Goal: Check status: Check status

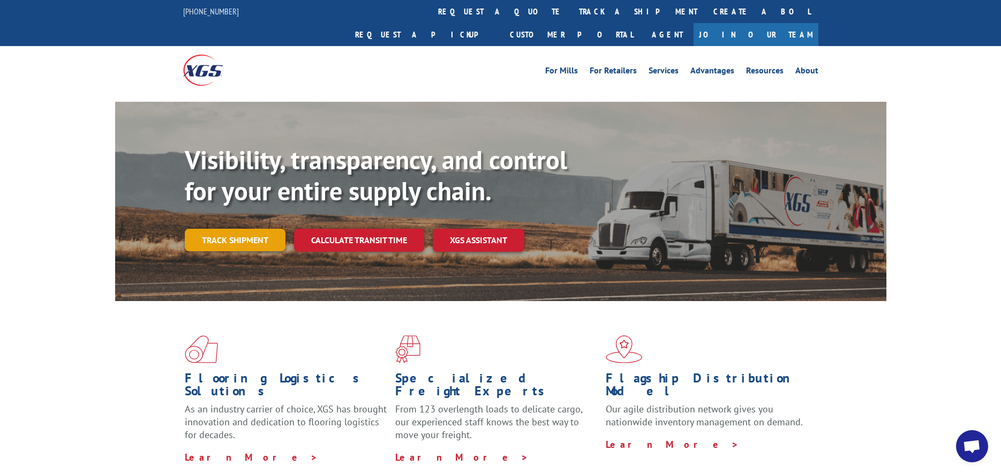
click at [248, 229] on link "Track shipment" at bounding box center [235, 240] width 101 height 22
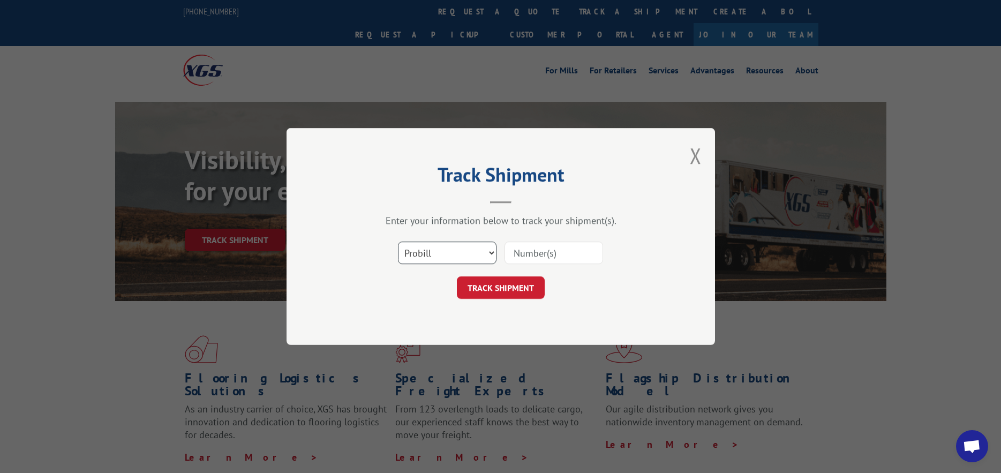
click at [489, 253] on select "Select category... Probill BOL PO" at bounding box center [447, 253] width 99 height 22
select select "po"
click at [398, 242] on select "Select category... Probill BOL PO" at bounding box center [447, 253] width 99 height 22
paste input "12699443"
type input "12699443"
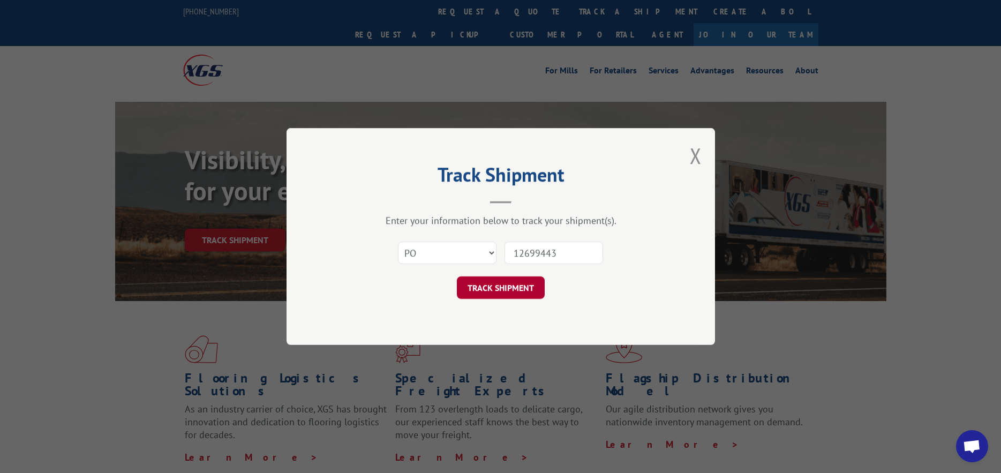
click at [499, 285] on button "TRACK SHIPMENT" at bounding box center [501, 287] width 88 height 22
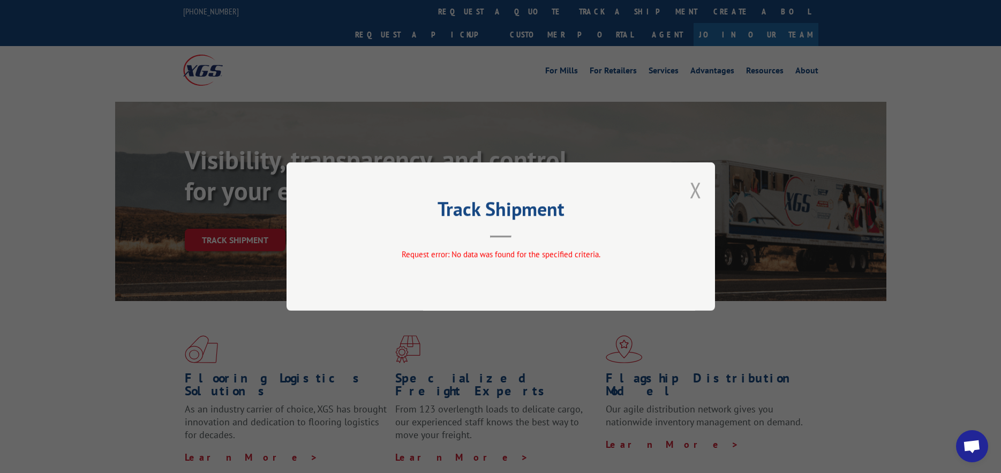
click at [697, 191] on button "Close modal" at bounding box center [696, 190] width 12 height 28
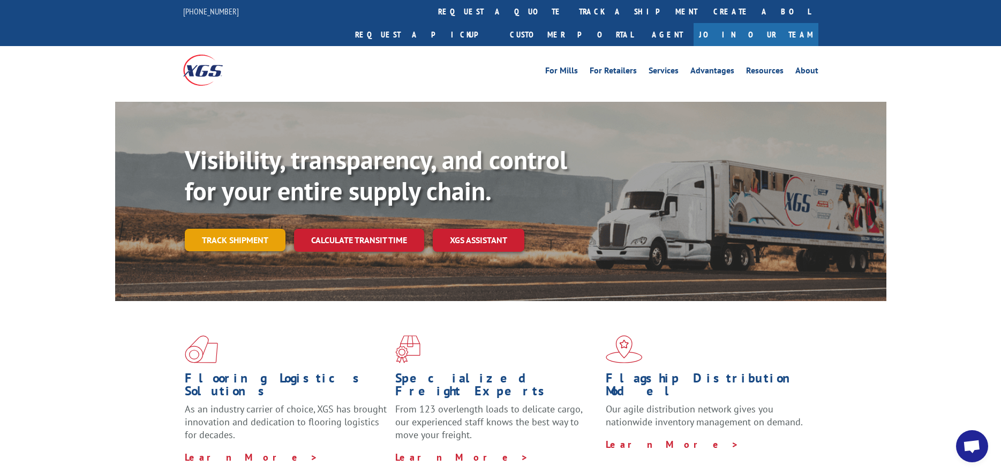
click at [242, 229] on link "Track shipment" at bounding box center [235, 240] width 101 height 22
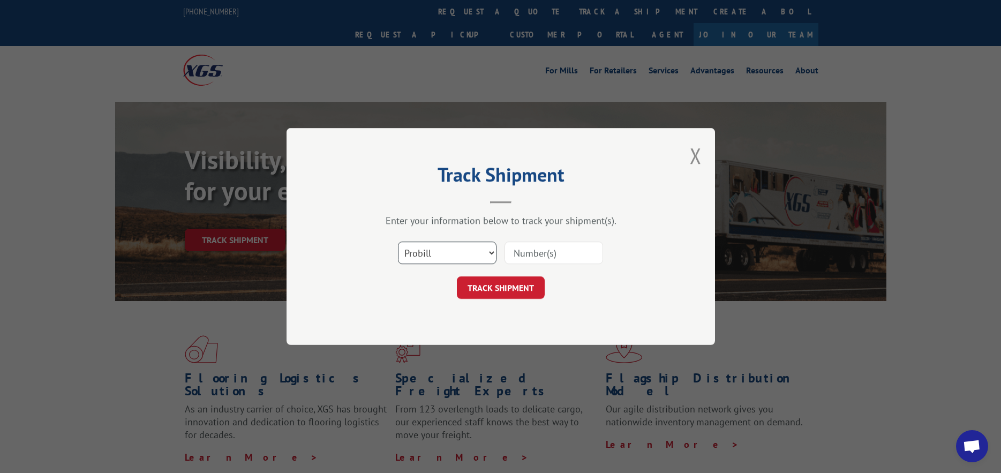
click at [471, 260] on select "Select category... Probill BOL PO" at bounding box center [447, 253] width 99 height 22
select select "po"
click at [398, 242] on select "Select category... Probill BOL PO" at bounding box center [447, 253] width 99 height 22
paste input "FR39312356"
type input "FR39312356"
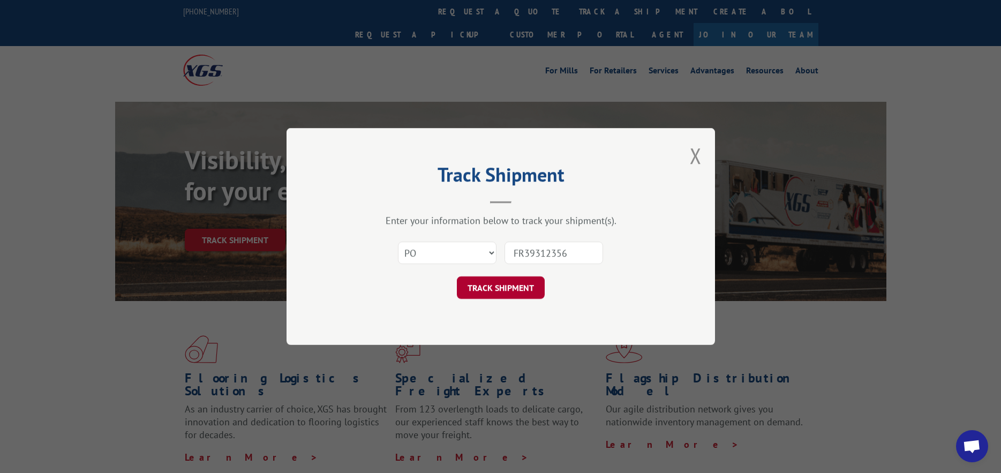
click at [494, 288] on button "TRACK SHIPMENT" at bounding box center [501, 287] width 88 height 22
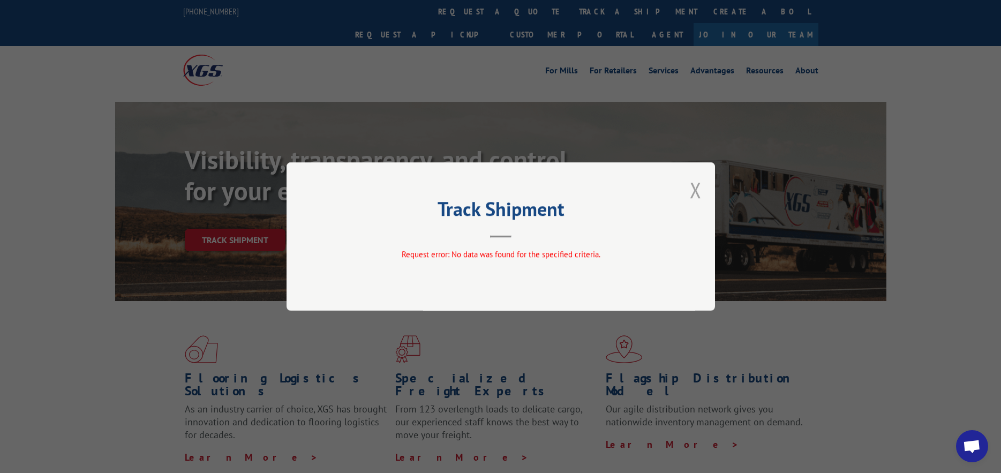
click at [694, 186] on button "Close modal" at bounding box center [696, 190] width 12 height 28
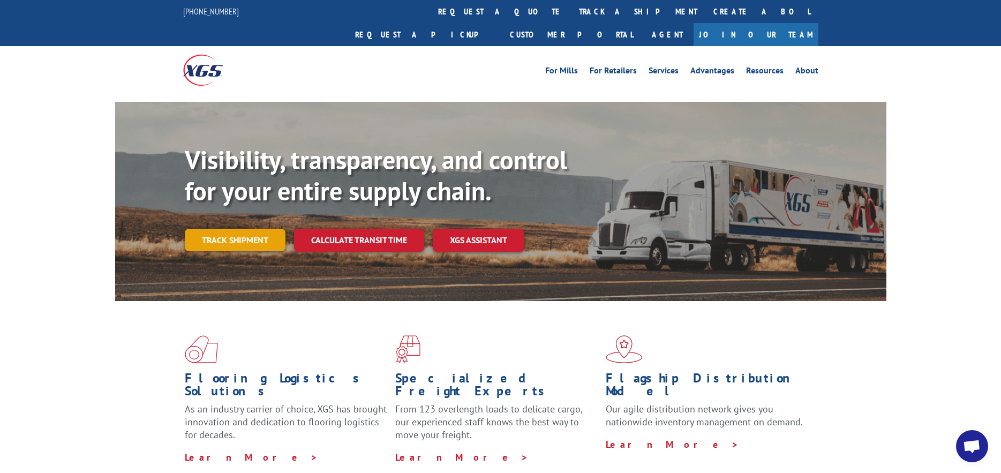
click at [251, 229] on link "Track shipment" at bounding box center [235, 240] width 101 height 22
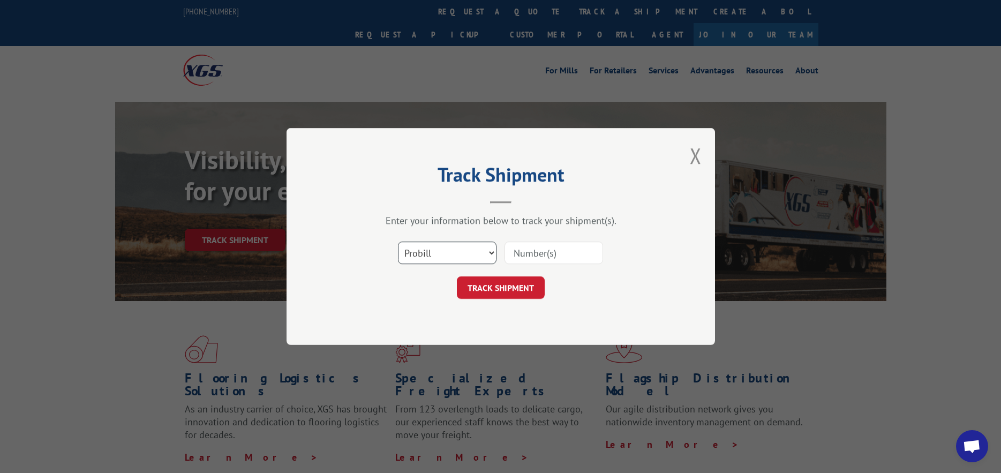
click at [462, 262] on select "Select category... Probill BOL PO" at bounding box center [447, 253] width 99 height 22
select select "bol"
click at [398, 242] on select "Select category... Probill BOL PO" at bounding box center [447, 253] width 99 height 22
paste input "FR39312356"
type input "FR39312356"
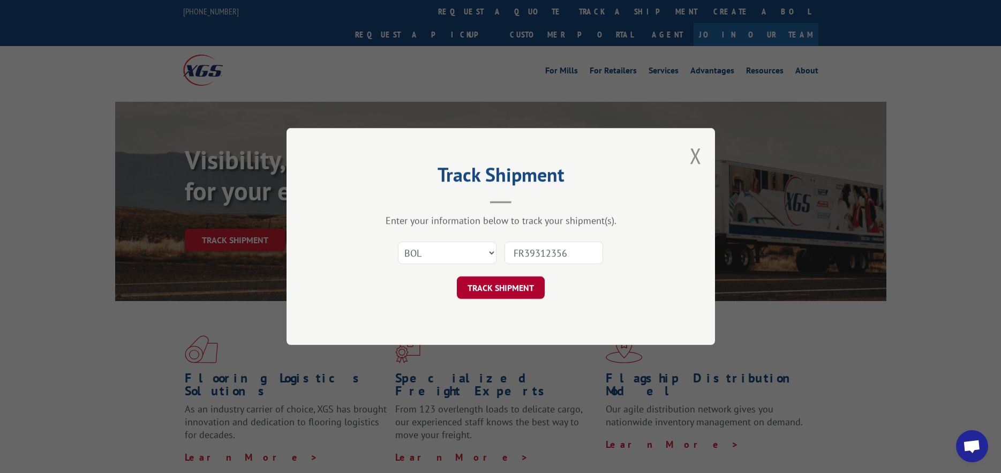
click at [511, 276] on button "TRACK SHIPMENT" at bounding box center [501, 287] width 88 height 22
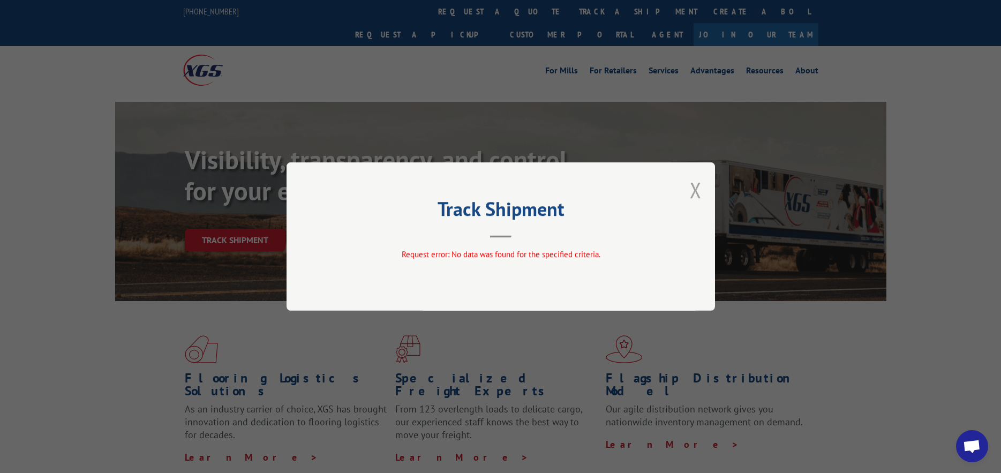
click at [694, 196] on button "Close modal" at bounding box center [696, 190] width 12 height 28
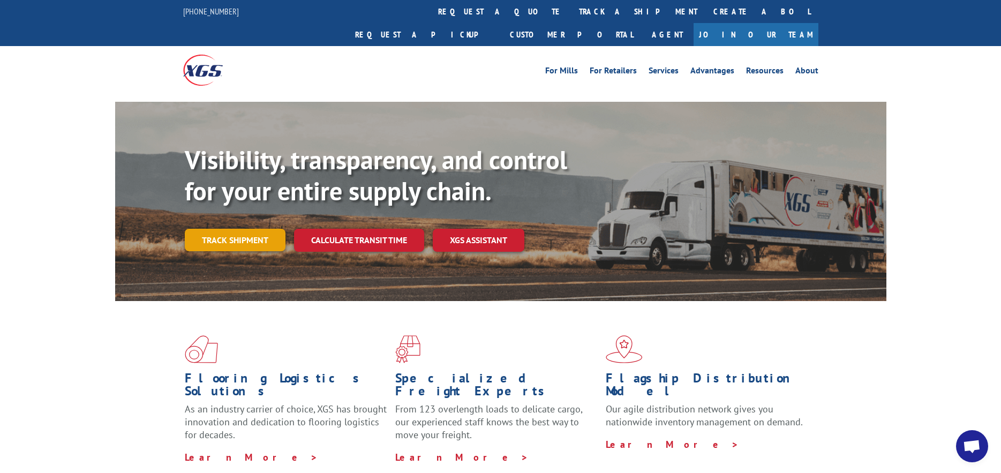
click at [239, 229] on link "Track shipment" at bounding box center [235, 240] width 101 height 22
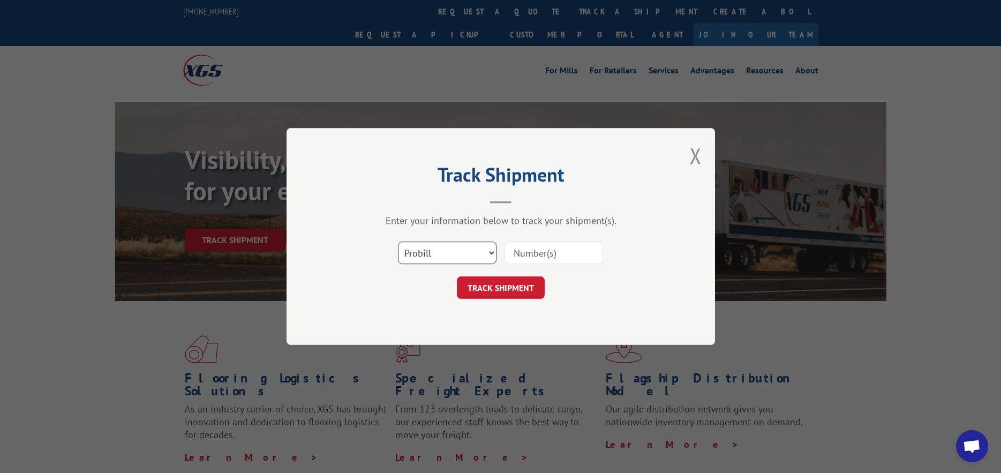
click at [458, 255] on select "Select category... Probill BOL PO" at bounding box center [447, 253] width 99 height 22
click at [398, 242] on select "Select category... Probill BOL PO" at bounding box center [447, 253] width 99 height 22
click at [439, 257] on select "Select category... Probill BOL PO" at bounding box center [447, 253] width 99 height 22
select select "probill"
click at [398, 242] on select "Select category... Probill BOL PO" at bounding box center [447, 253] width 99 height 22
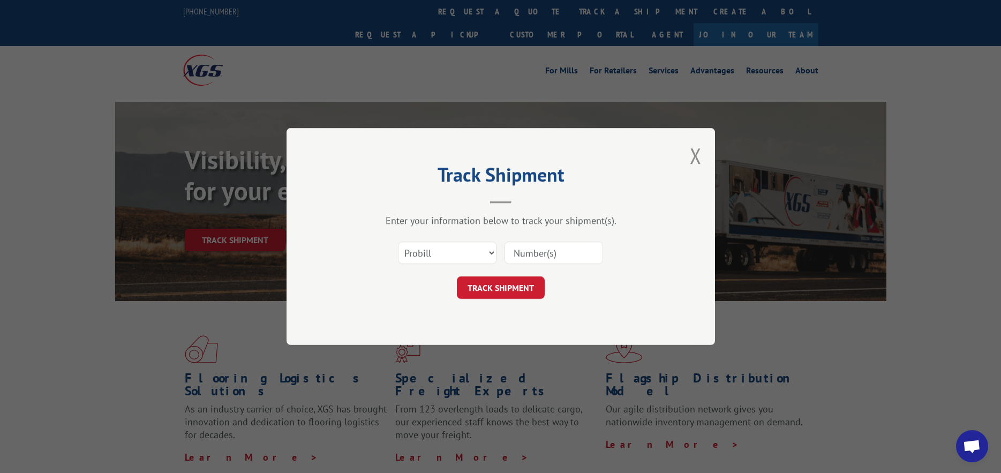
paste input "FR39312356"
type input "FR39312356"
click at [505, 286] on button "TRACK SHIPMENT" at bounding box center [501, 287] width 88 height 22
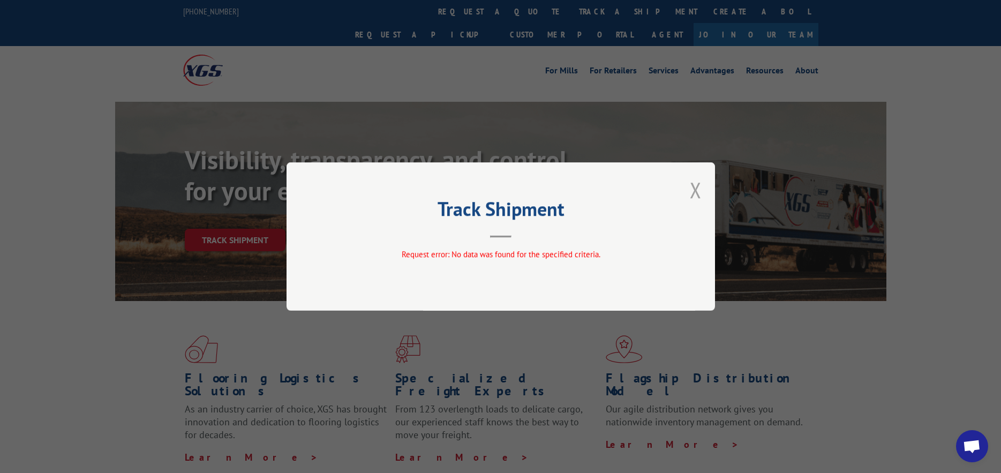
click at [698, 191] on button "Close modal" at bounding box center [696, 190] width 12 height 28
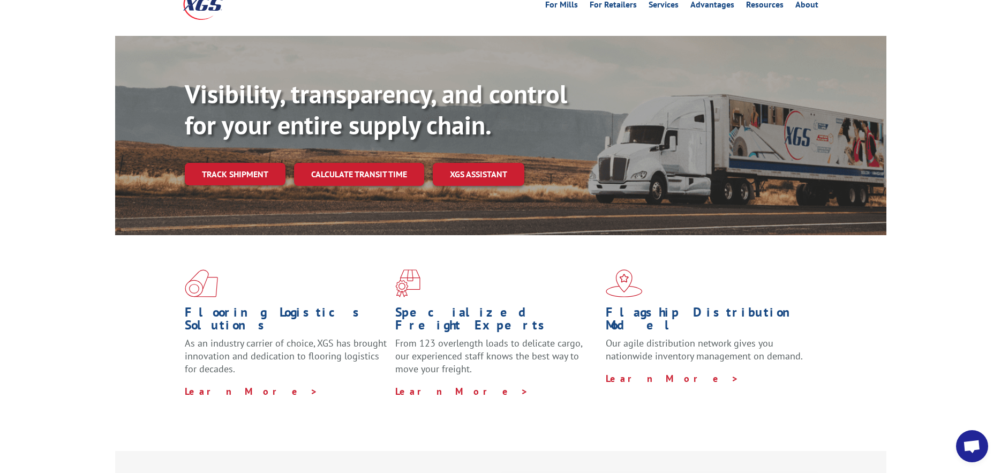
scroll to position [161, 0]
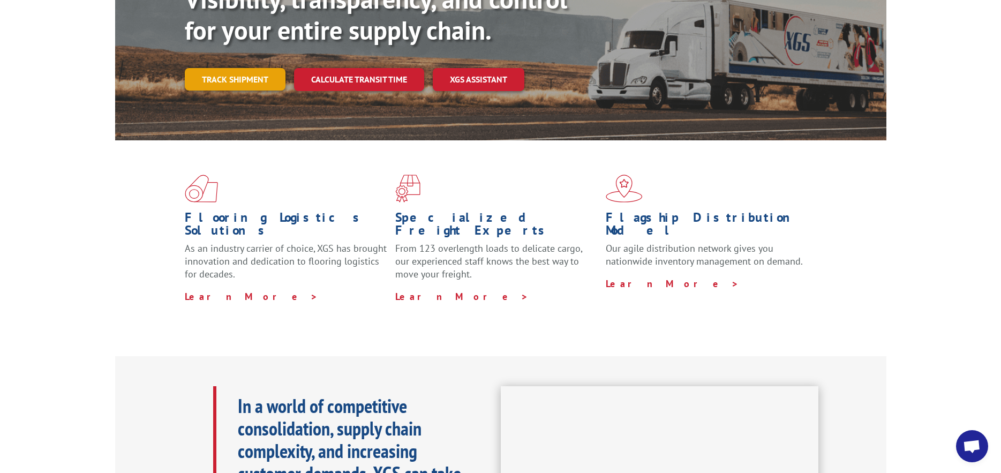
click at [244, 68] on link "Track shipment" at bounding box center [235, 79] width 101 height 22
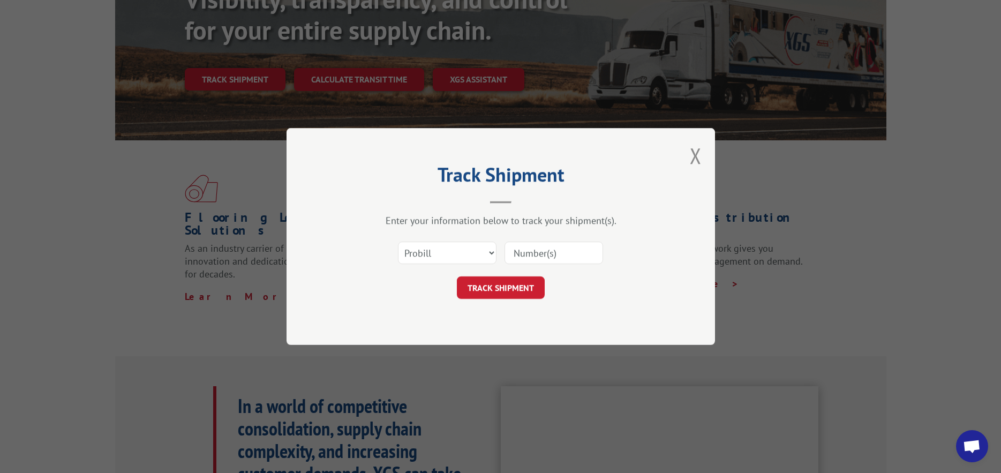
paste input "12699443"
type input "12699443"
click at [502, 279] on button "TRACK SHIPMENT" at bounding box center [501, 287] width 88 height 22
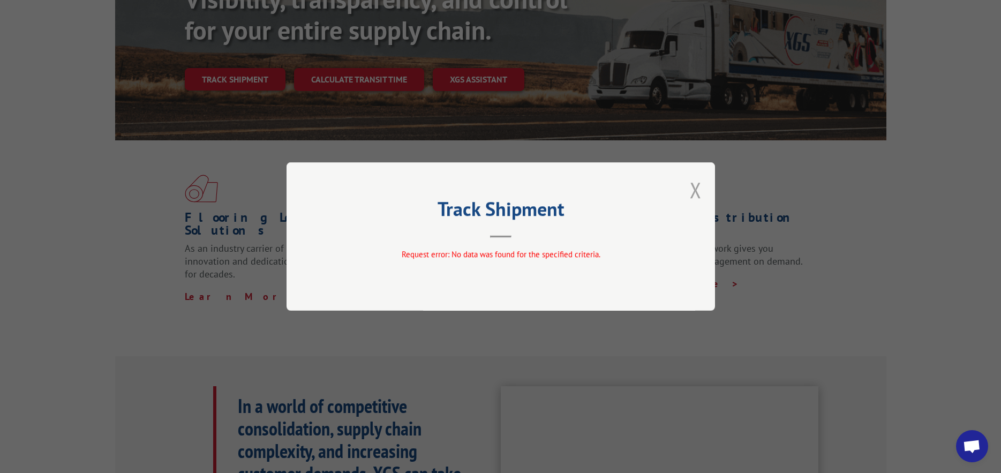
click at [691, 189] on button "Close modal" at bounding box center [696, 190] width 12 height 28
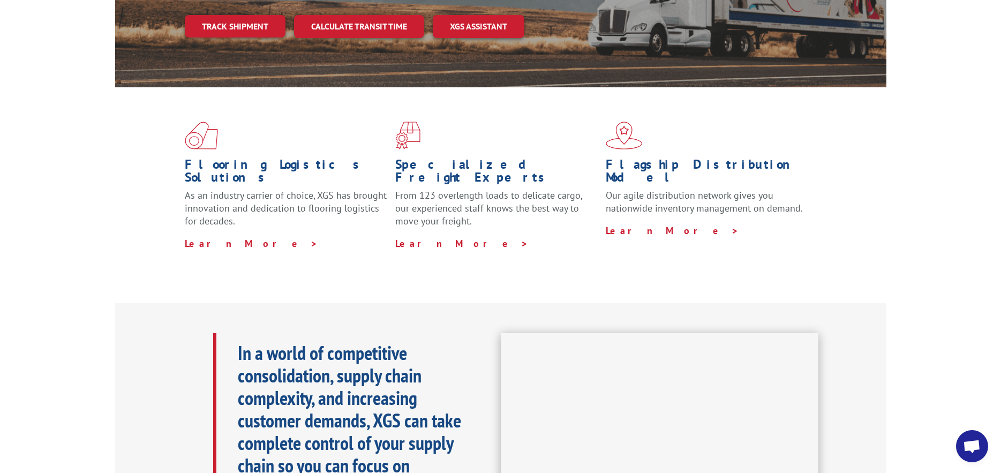
scroll to position [107, 0]
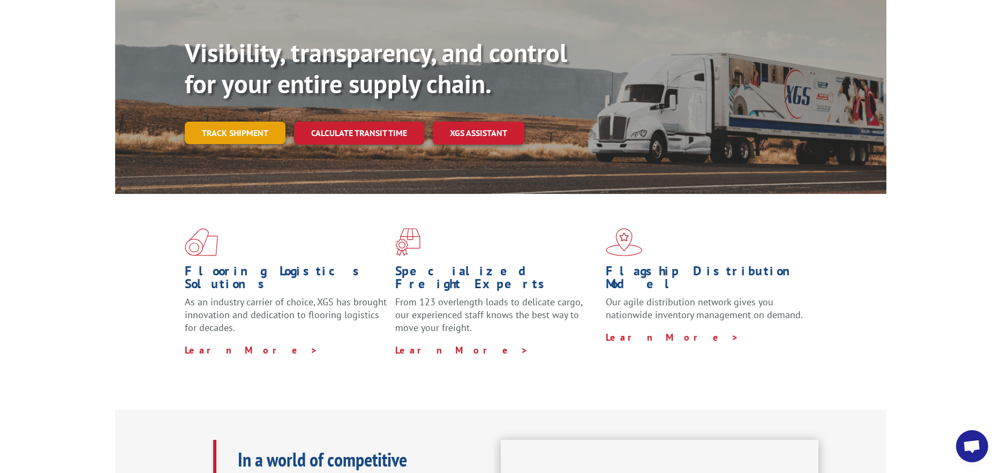
click at [257, 122] on link "Track shipment" at bounding box center [235, 133] width 101 height 22
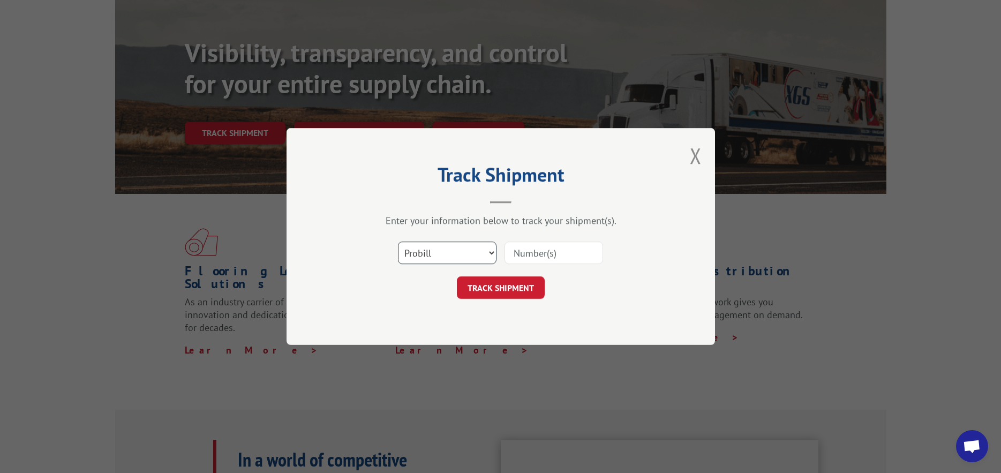
click at [434, 257] on select "Select category... Probill BOL PO" at bounding box center [447, 253] width 99 height 22
select select "bol"
click at [398, 242] on select "Select category... Probill BOL PO" at bounding box center [447, 253] width 99 height 22
paste input "12699443"
type input "12699443"
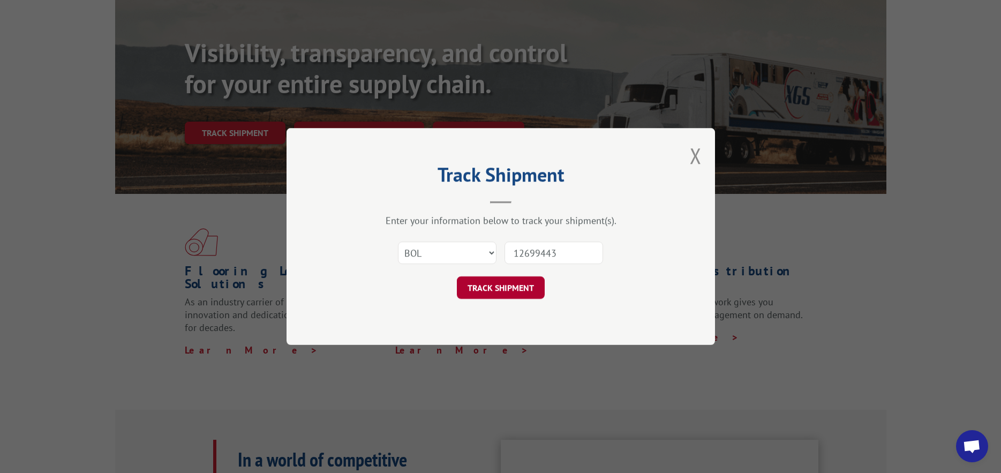
click at [521, 281] on button "TRACK SHIPMENT" at bounding box center [501, 287] width 88 height 22
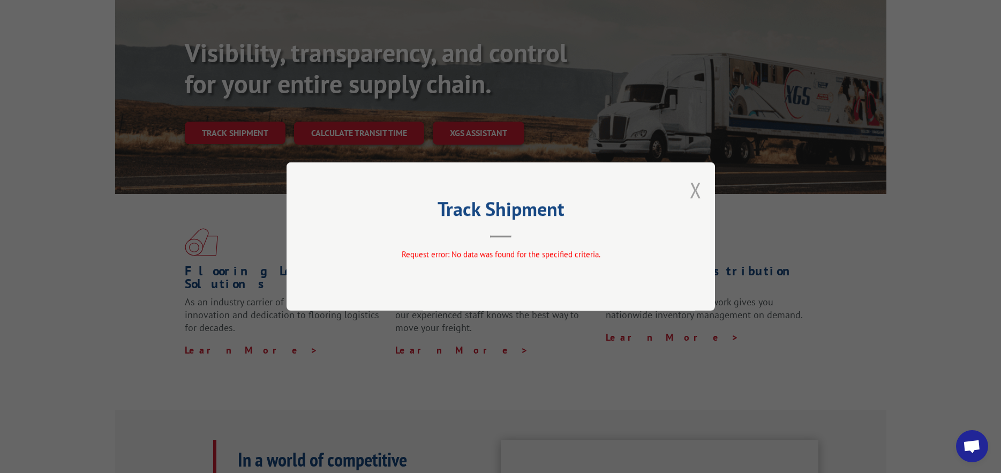
click at [701, 186] on button "Close modal" at bounding box center [696, 190] width 12 height 28
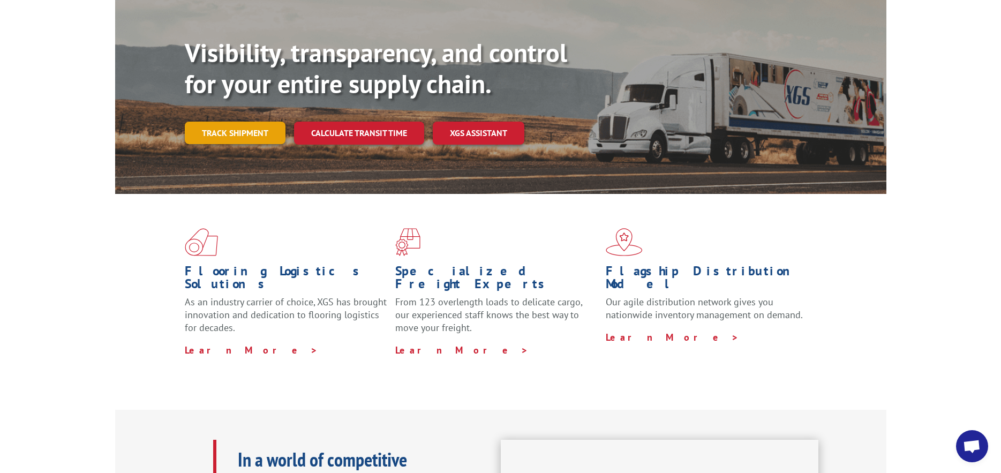
click at [268, 122] on link "Track shipment" at bounding box center [235, 133] width 101 height 22
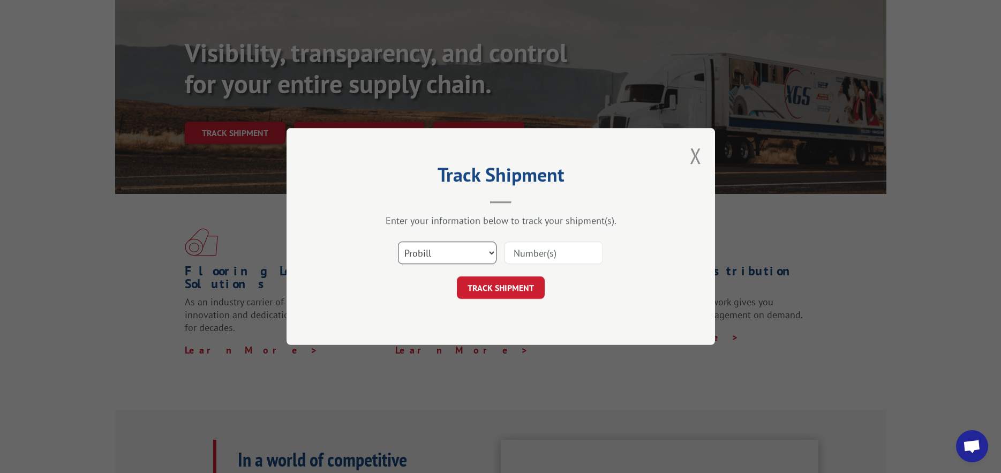
click at [469, 254] on select "Select category... Probill BOL PO" at bounding box center [447, 253] width 99 height 22
select select "po"
click at [398, 242] on select "Select category... Probill BOL PO" at bounding box center [447, 253] width 99 height 22
paste input "12699443"
type input "12699443"
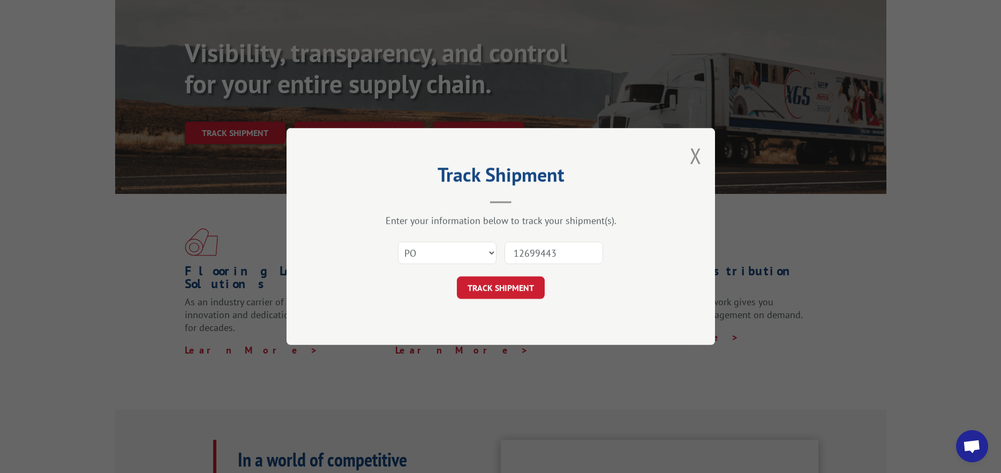
click at [516, 291] on button "TRACK SHIPMENT" at bounding box center [501, 287] width 88 height 22
